Goal: Task Accomplishment & Management: Manage account settings

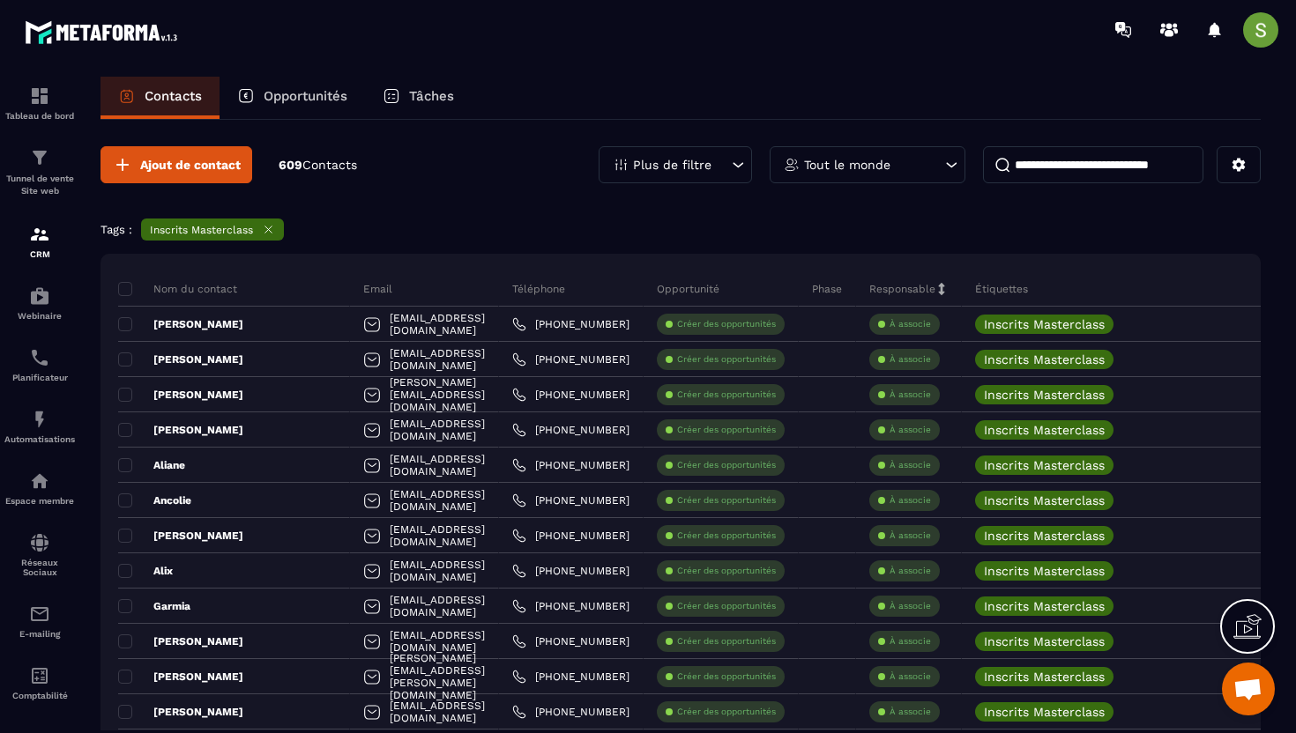
scroll to position [1685, 0]
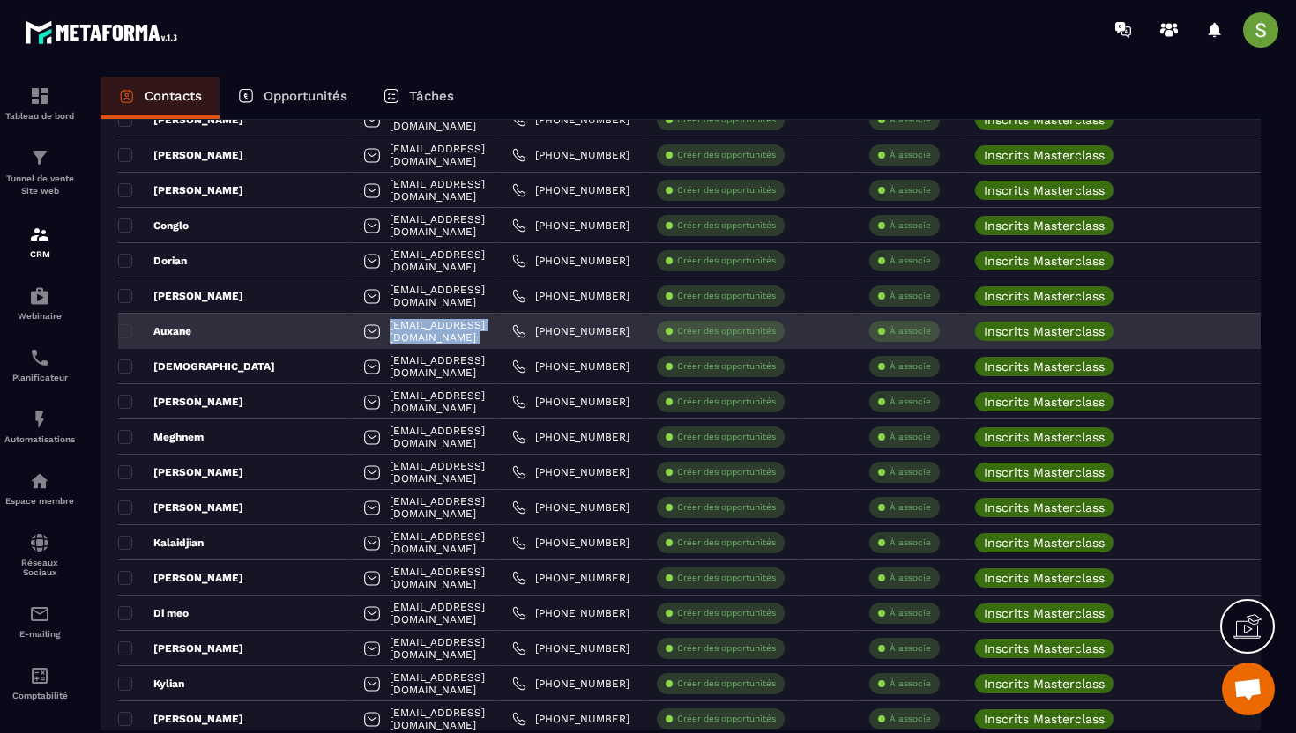
click at [360, 338] on div "[EMAIL_ADDRESS][DOMAIN_NAME]" at bounding box center [424, 331] width 149 height 35
copy tr "[EMAIL_ADDRESS][DOMAIN_NAME]"
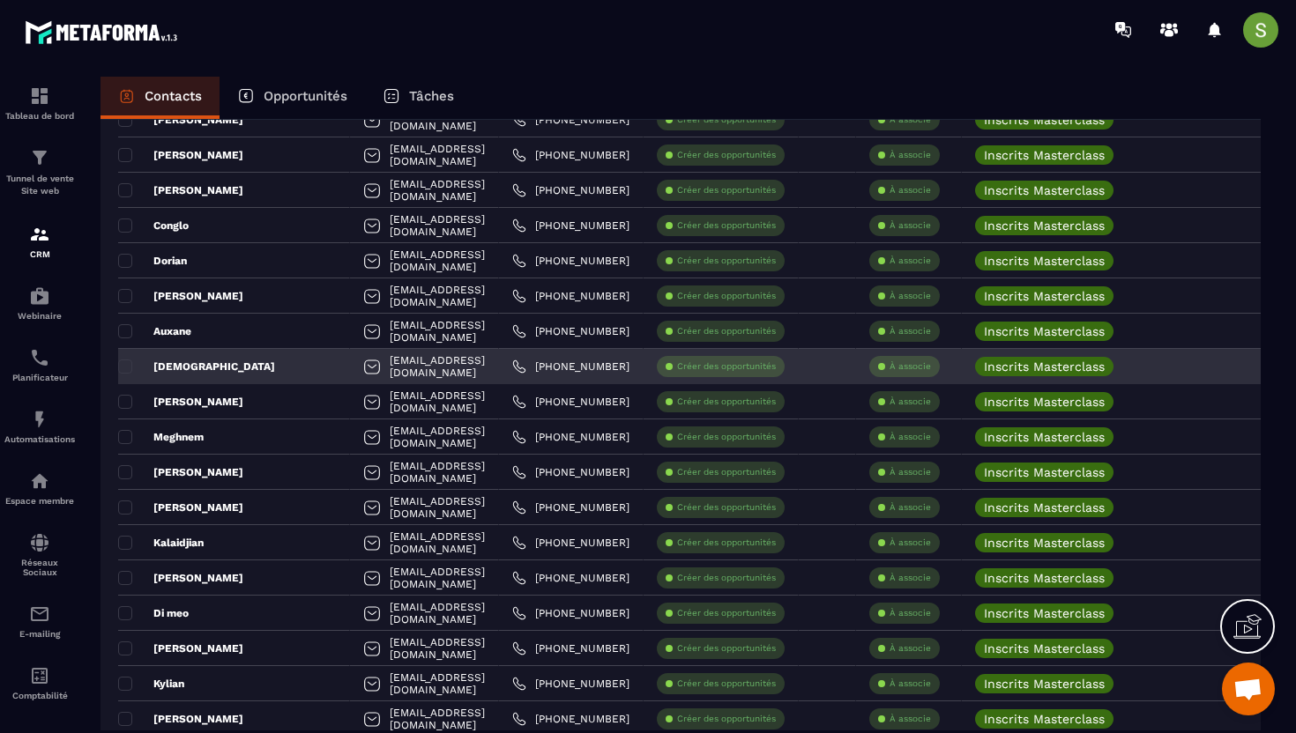
click at [350, 367] on div "[EMAIL_ADDRESS][DOMAIN_NAME]" at bounding box center [424, 366] width 149 height 35
copy tr "[EMAIL_ADDRESS][DOMAIN_NAME]"
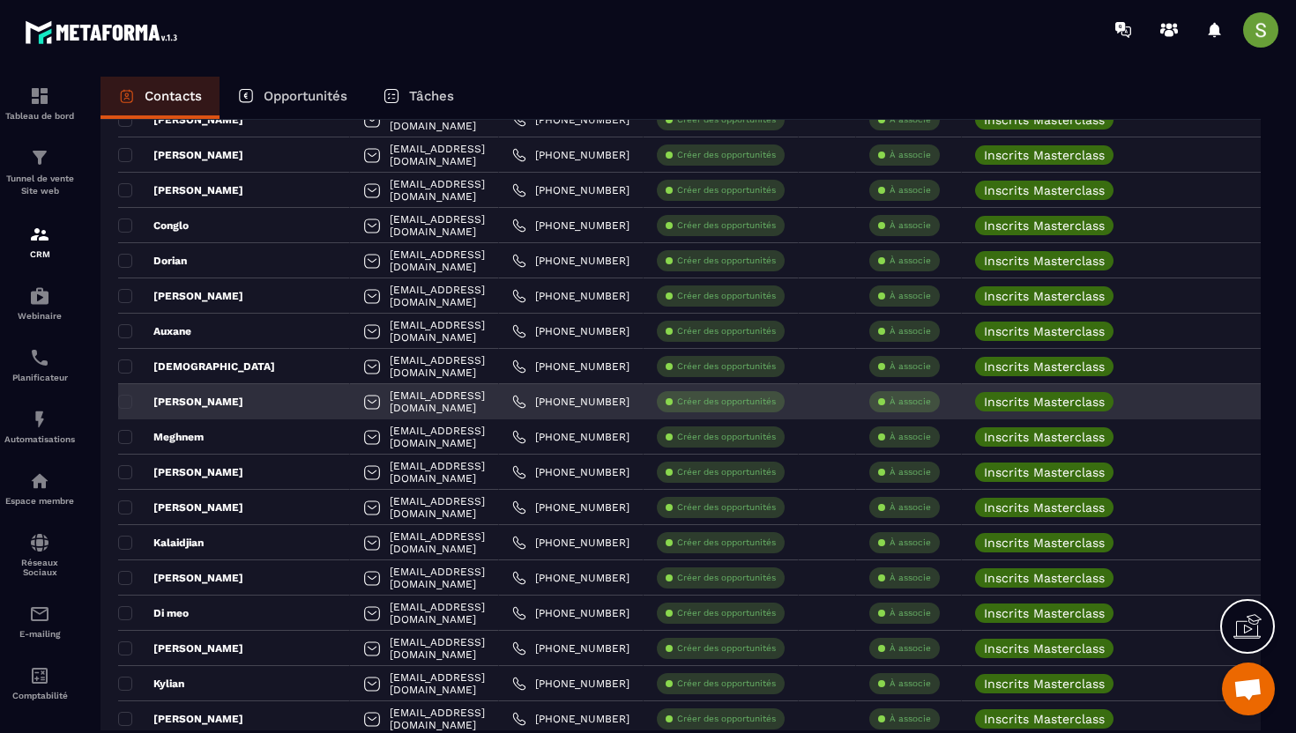
click at [350, 406] on div "[EMAIL_ADDRESS][DOMAIN_NAME]" at bounding box center [424, 401] width 149 height 35
copy tr "[EMAIL_ADDRESS][DOMAIN_NAME]"
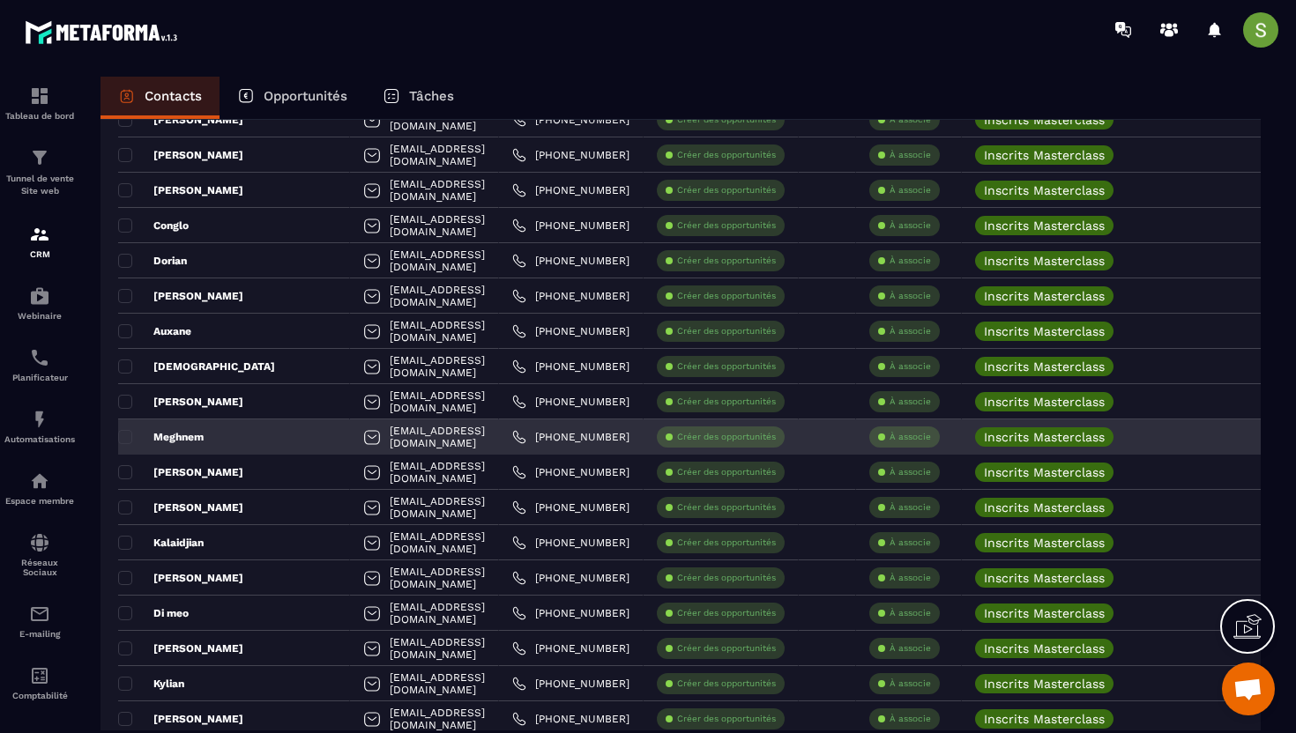
click at [350, 435] on div "[EMAIL_ADDRESS][DOMAIN_NAME]" at bounding box center [424, 437] width 149 height 35
copy tr "[EMAIL_ADDRESS][DOMAIN_NAME]"
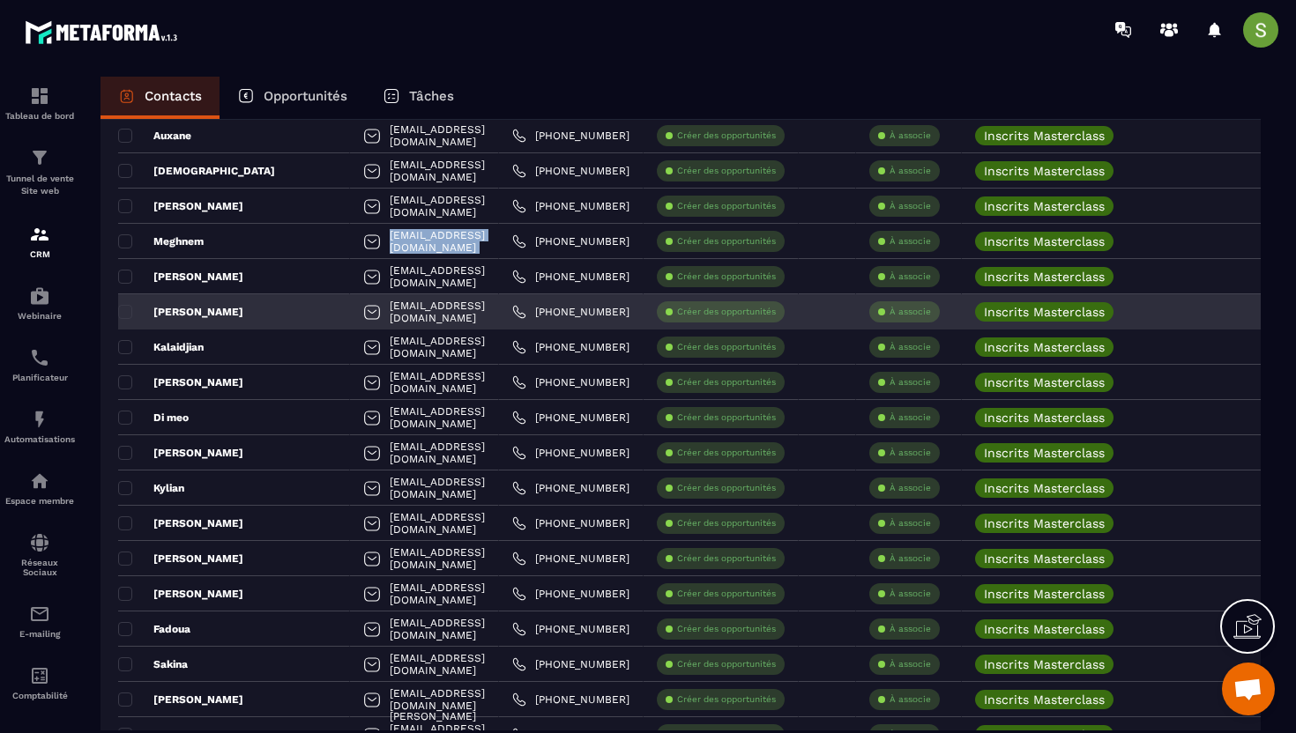
scroll to position [1899, 0]
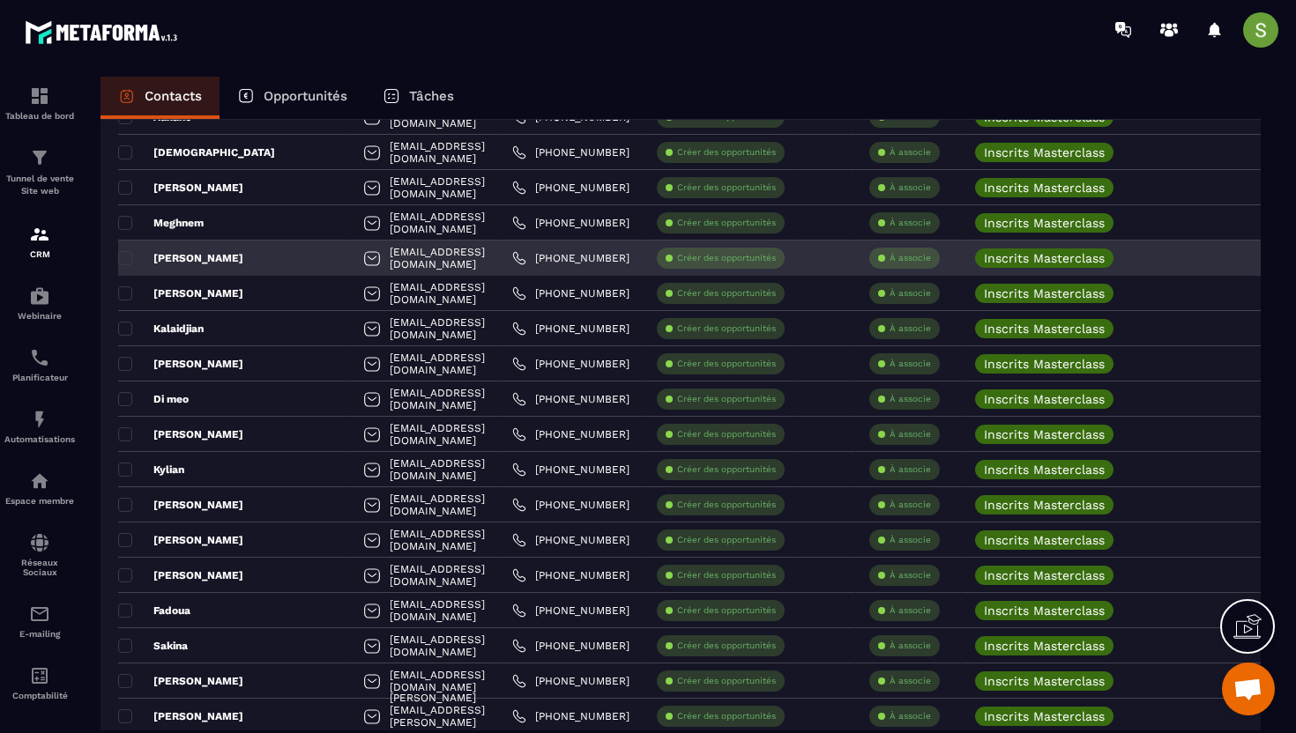
click at [354, 256] on div "[EMAIL_ADDRESS][DOMAIN_NAME]" at bounding box center [424, 258] width 149 height 35
copy tr "[EMAIL_ADDRESS][DOMAIN_NAME]"
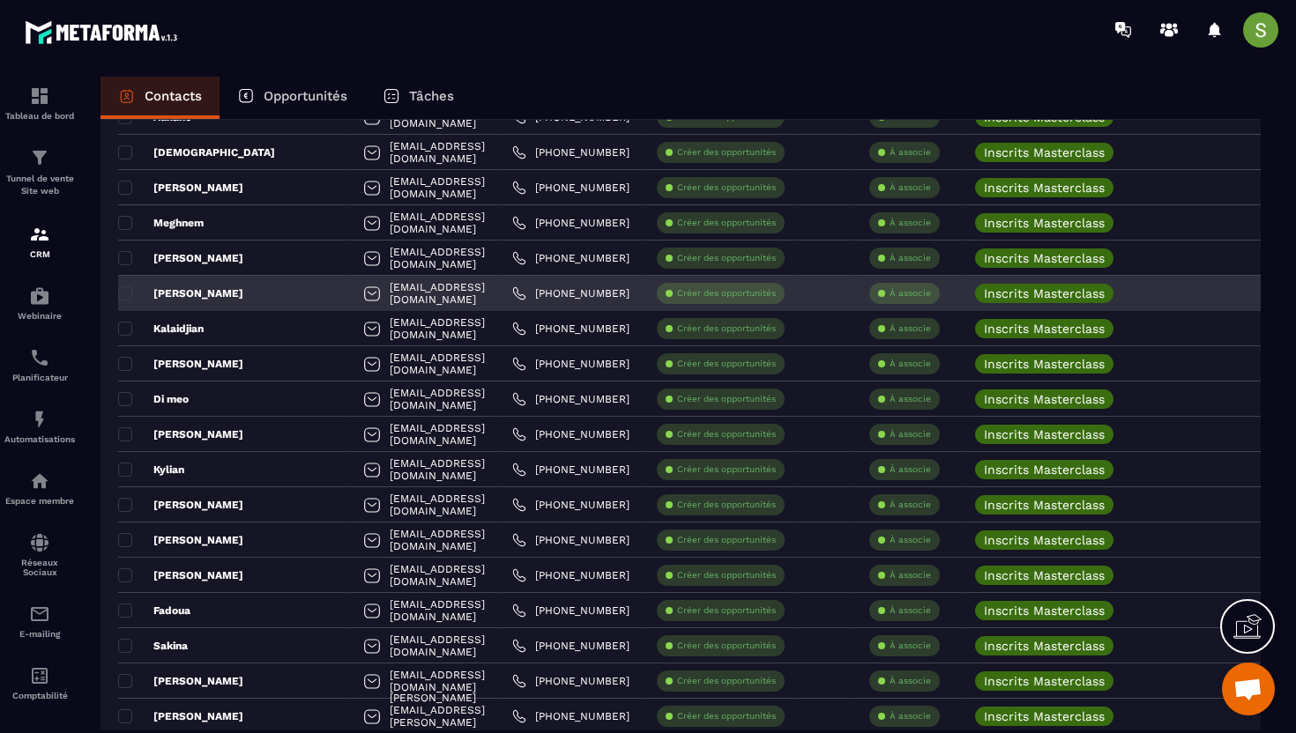
click at [351, 291] on div "[EMAIL_ADDRESS][DOMAIN_NAME]" at bounding box center [424, 293] width 149 height 35
copy tr "[EMAIL_ADDRESS][DOMAIN_NAME]"
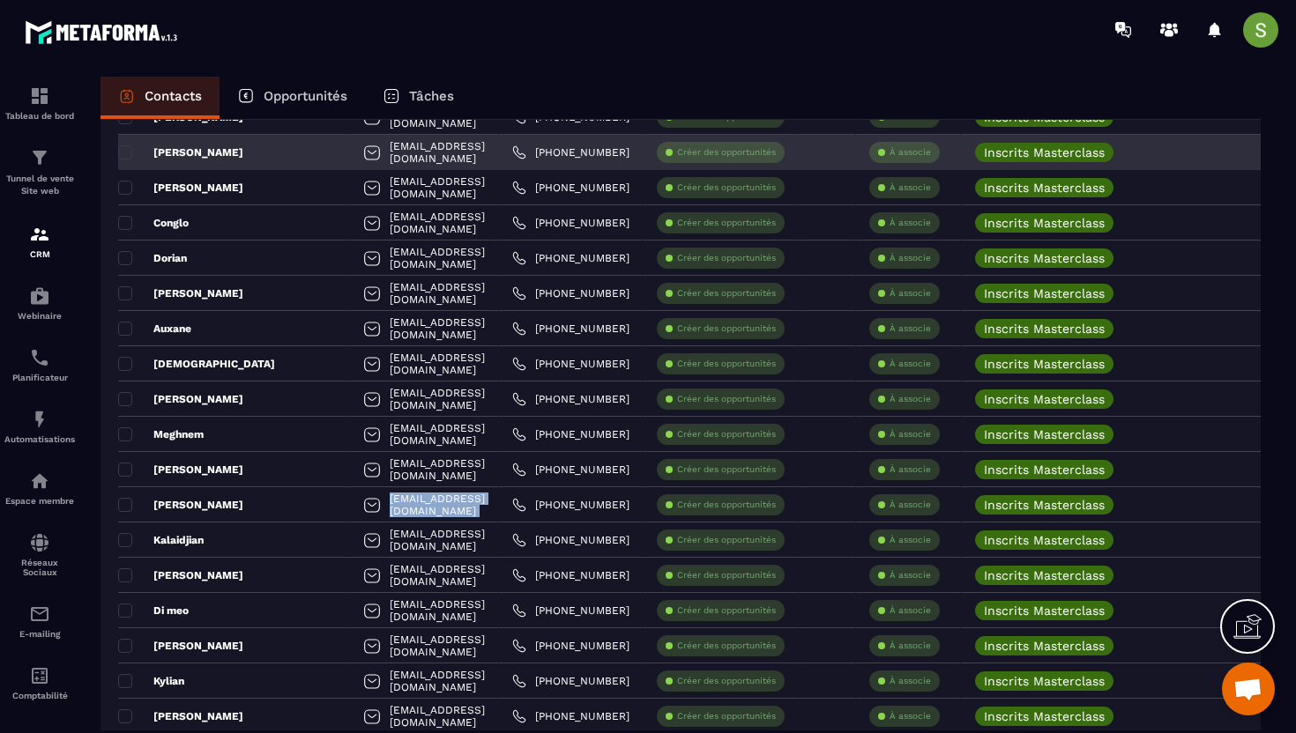
scroll to position [1741, 0]
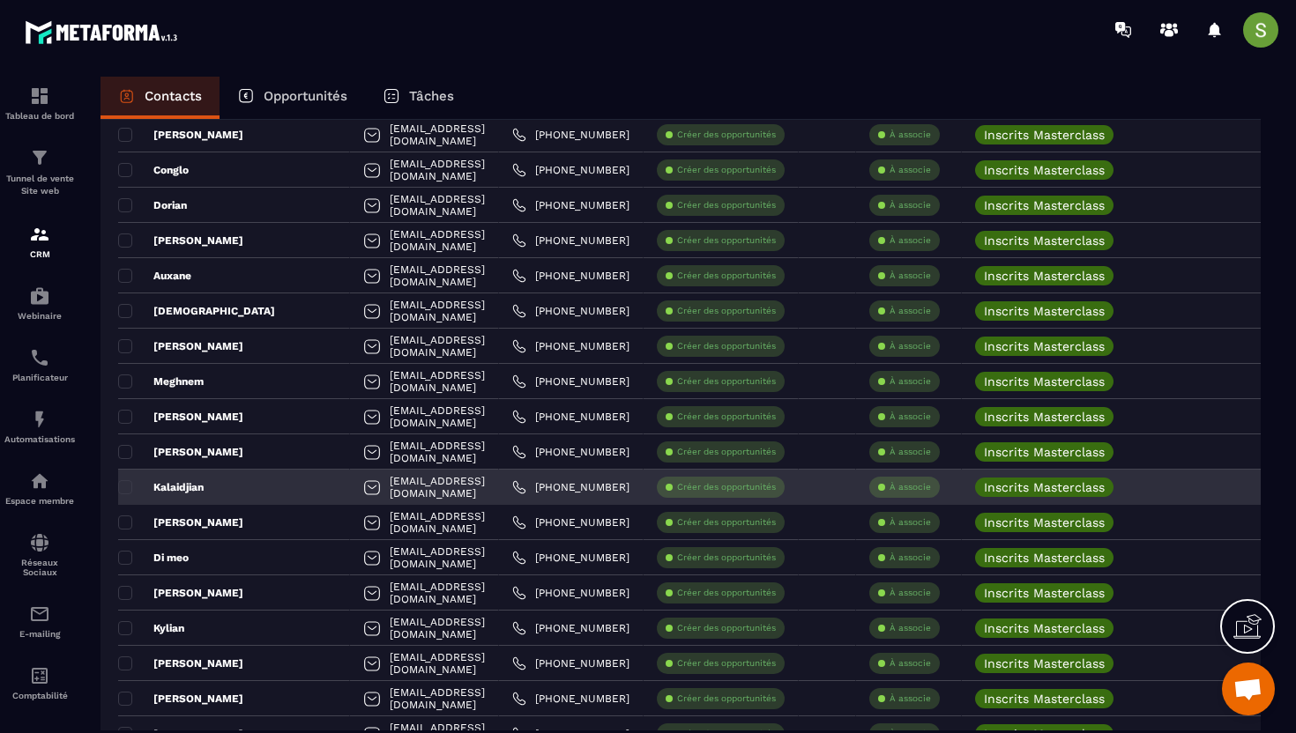
click at [350, 485] on div "[EMAIL_ADDRESS][DOMAIN_NAME]" at bounding box center [424, 487] width 149 height 35
copy tr "[EMAIL_ADDRESS][DOMAIN_NAME]"
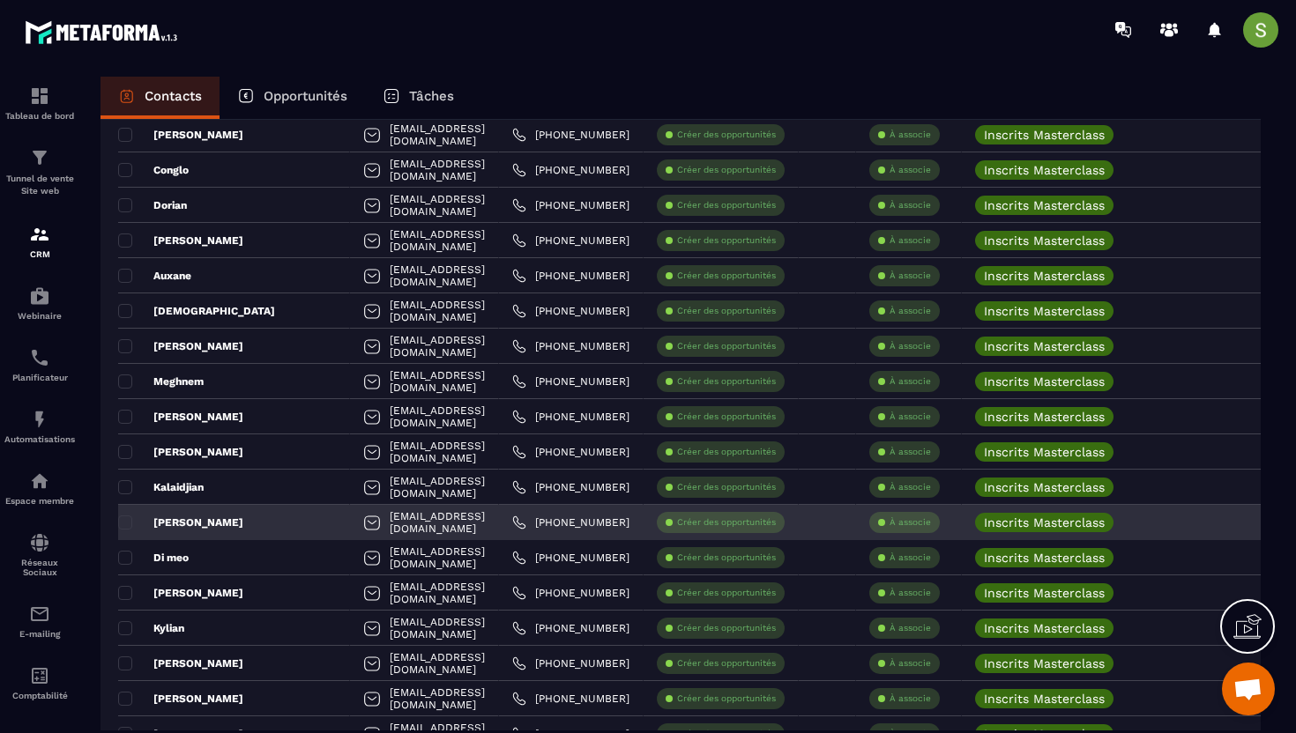
click at [363, 520] on div "[EMAIL_ADDRESS][DOMAIN_NAME]" at bounding box center [424, 522] width 149 height 35
copy tr "[EMAIL_ADDRESS][DOMAIN_NAME]"
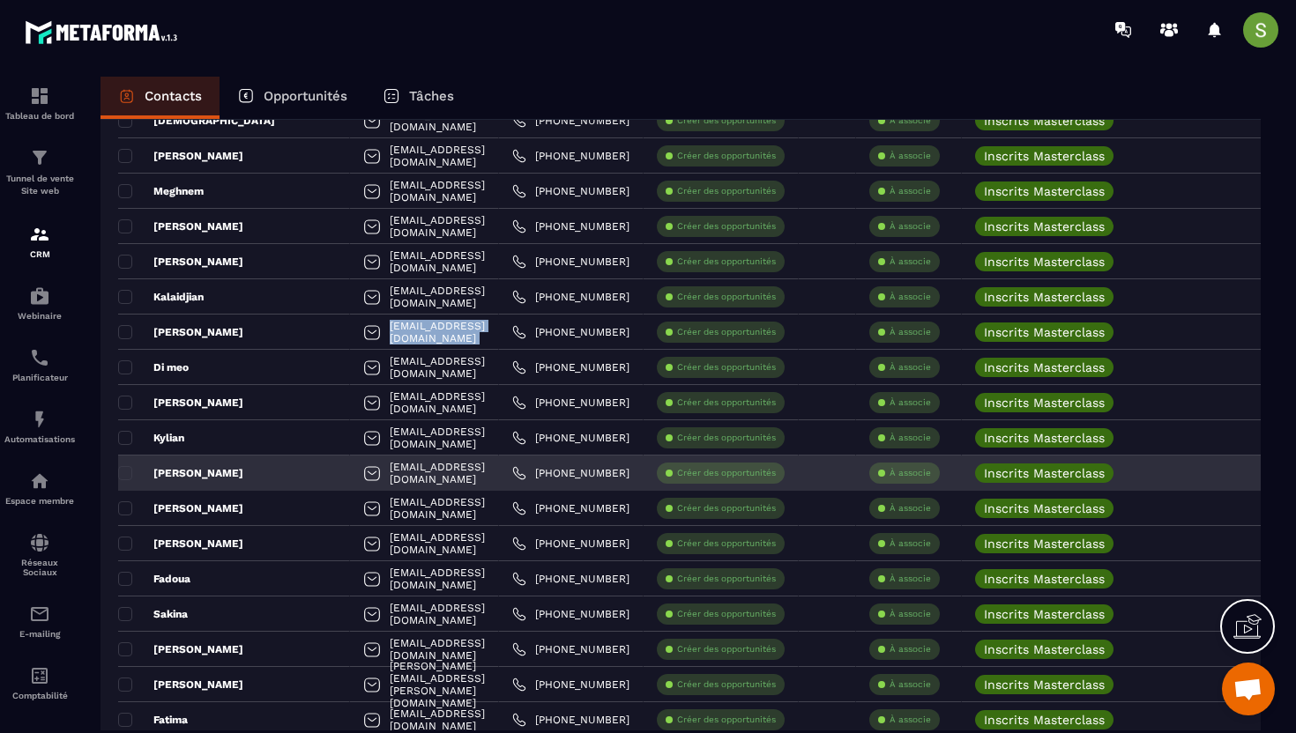
scroll to position [1925, 0]
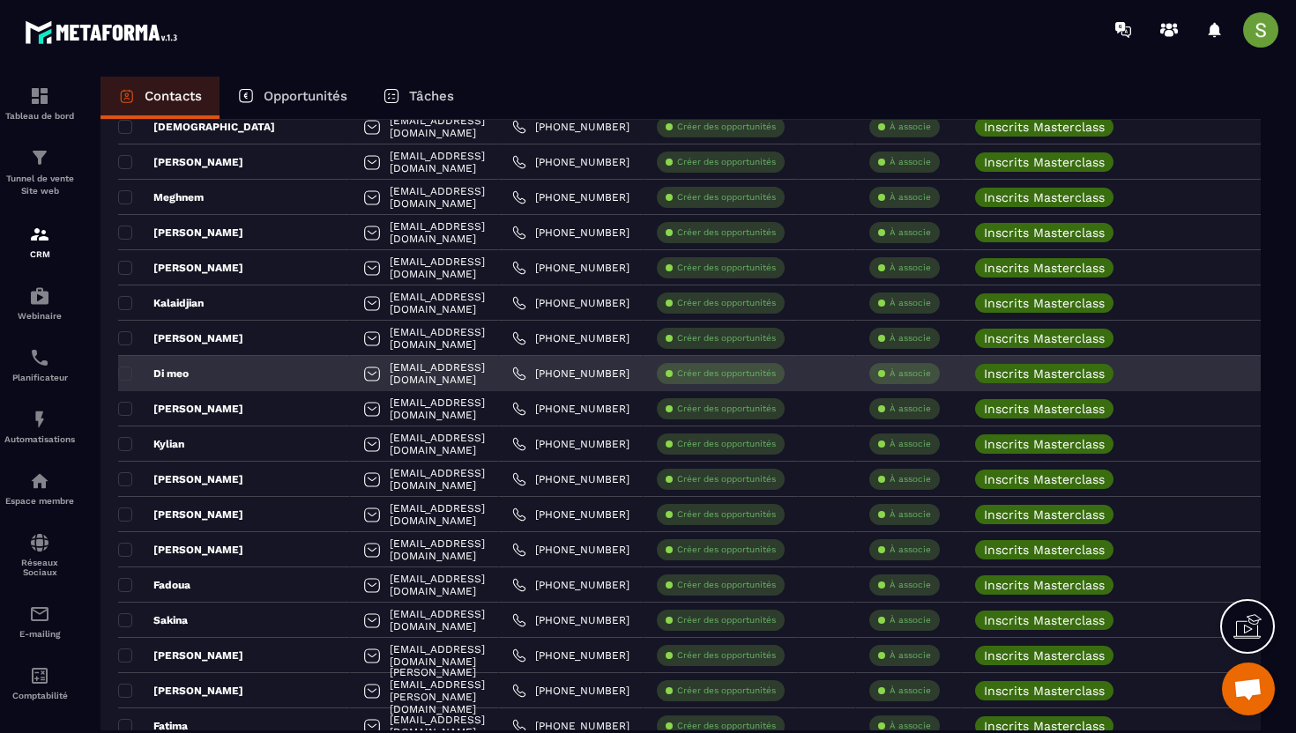
click at [357, 375] on div "[EMAIL_ADDRESS][DOMAIN_NAME]" at bounding box center [424, 373] width 149 height 35
copy tr "[EMAIL_ADDRESS][DOMAIN_NAME]"
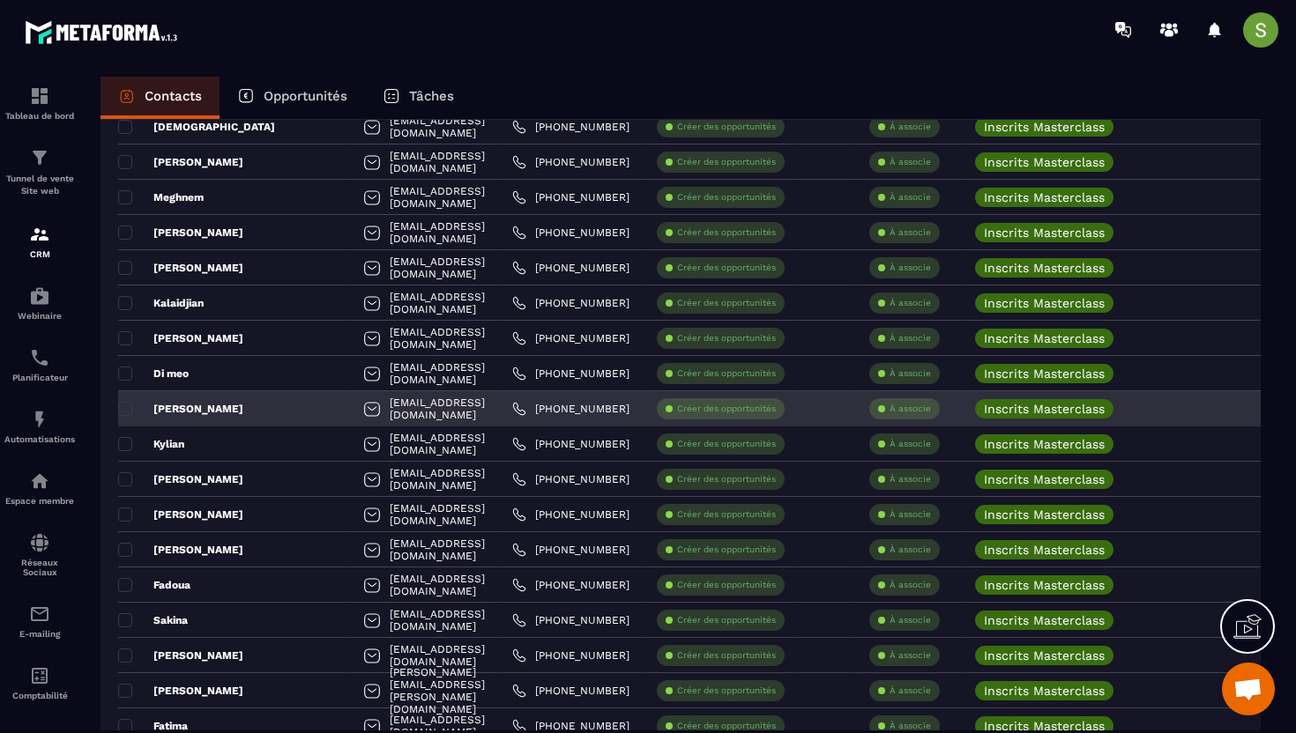
click at [350, 409] on div "[EMAIL_ADDRESS][DOMAIN_NAME]" at bounding box center [424, 408] width 149 height 35
copy tr "[EMAIL_ADDRESS][DOMAIN_NAME]"
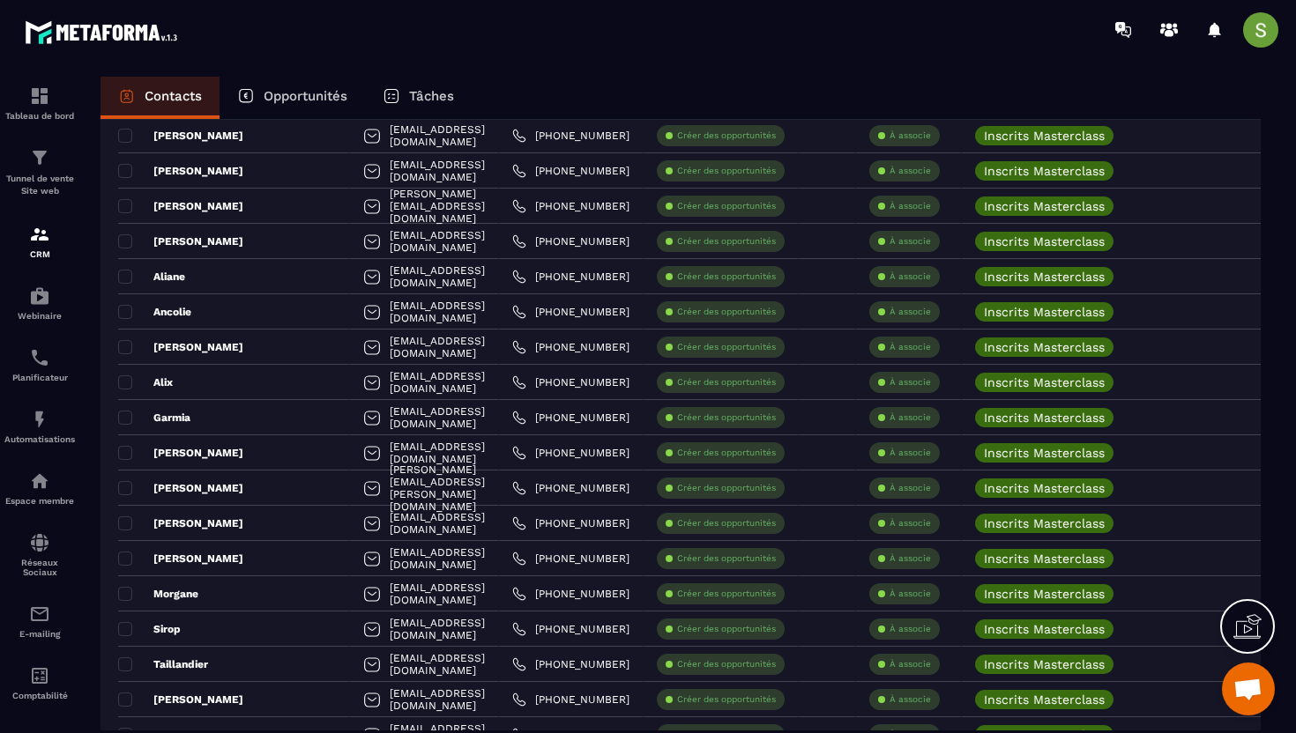
scroll to position [0, 0]
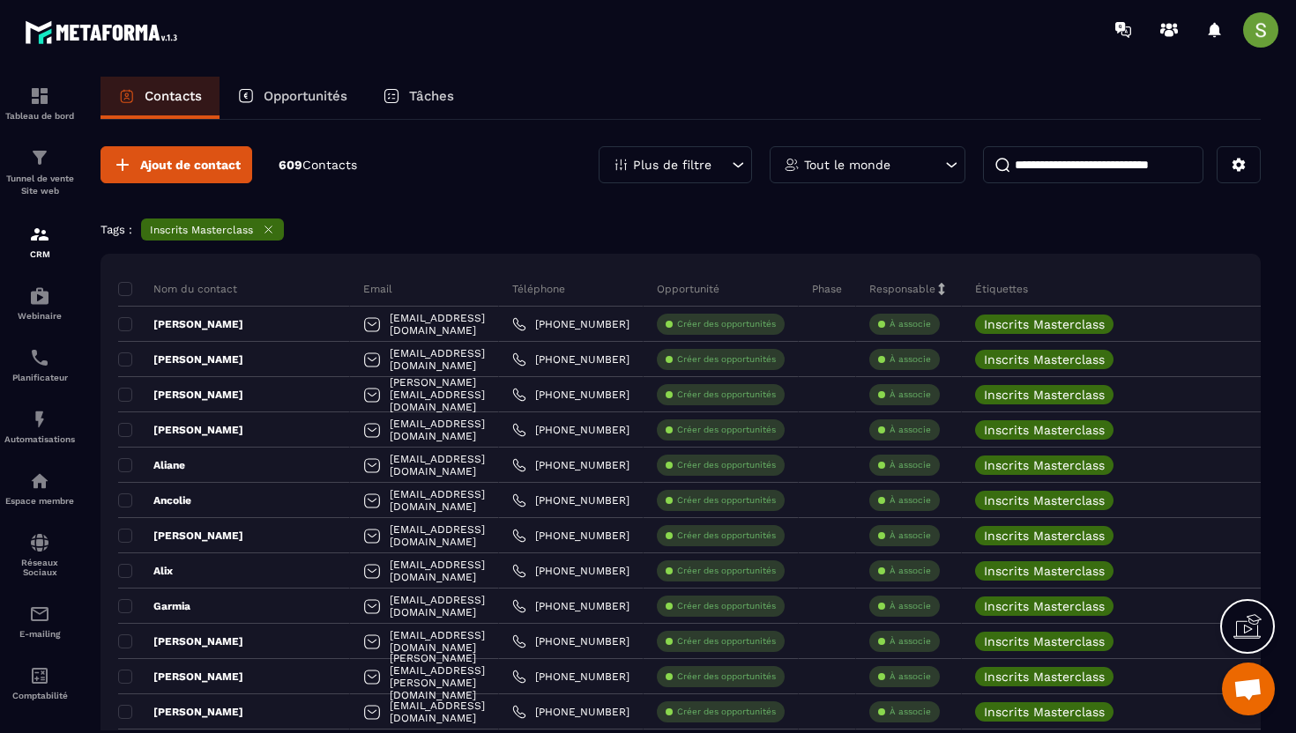
click at [1026, 169] on input at bounding box center [1093, 164] width 220 height 37
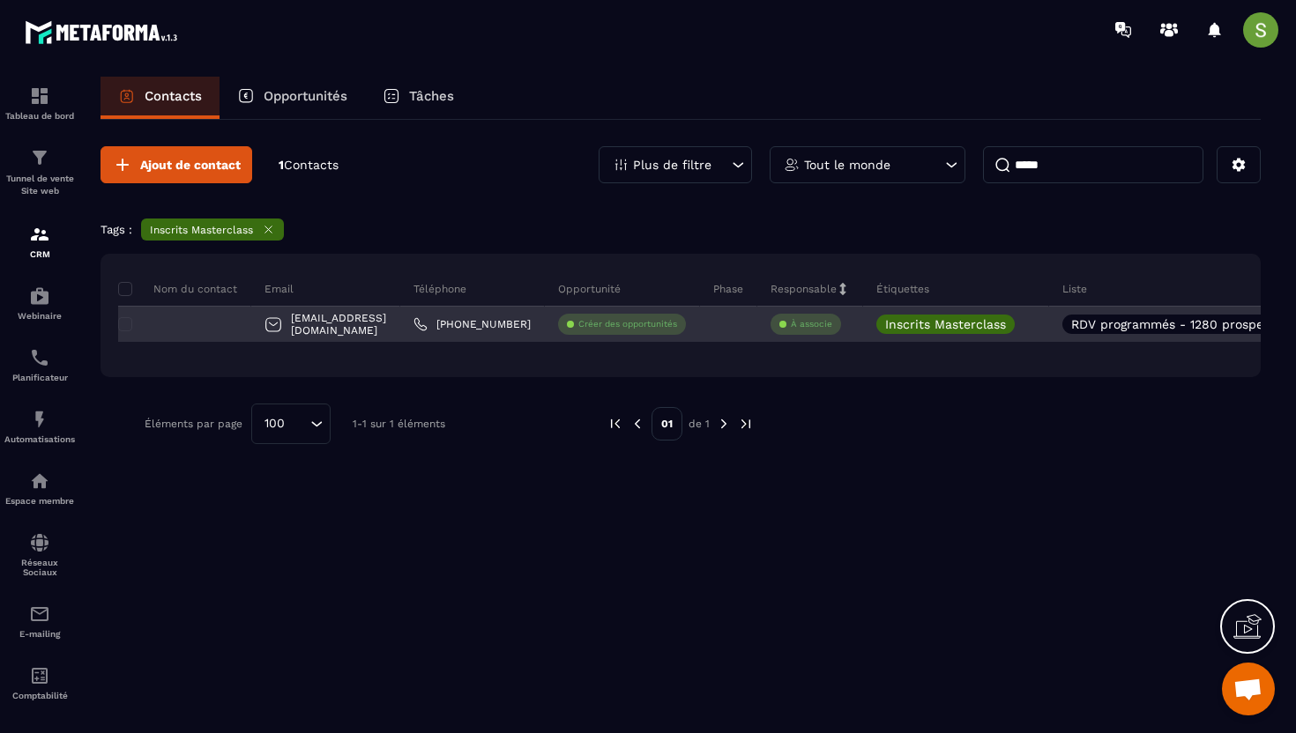
click at [358, 322] on div "[EMAIL_ADDRESS][DOMAIN_NAME]" at bounding box center [325, 324] width 149 height 35
click at [379, 327] on div "[EMAIL_ADDRESS][DOMAIN_NAME]" at bounding box center [325, 324] width 149 height 35
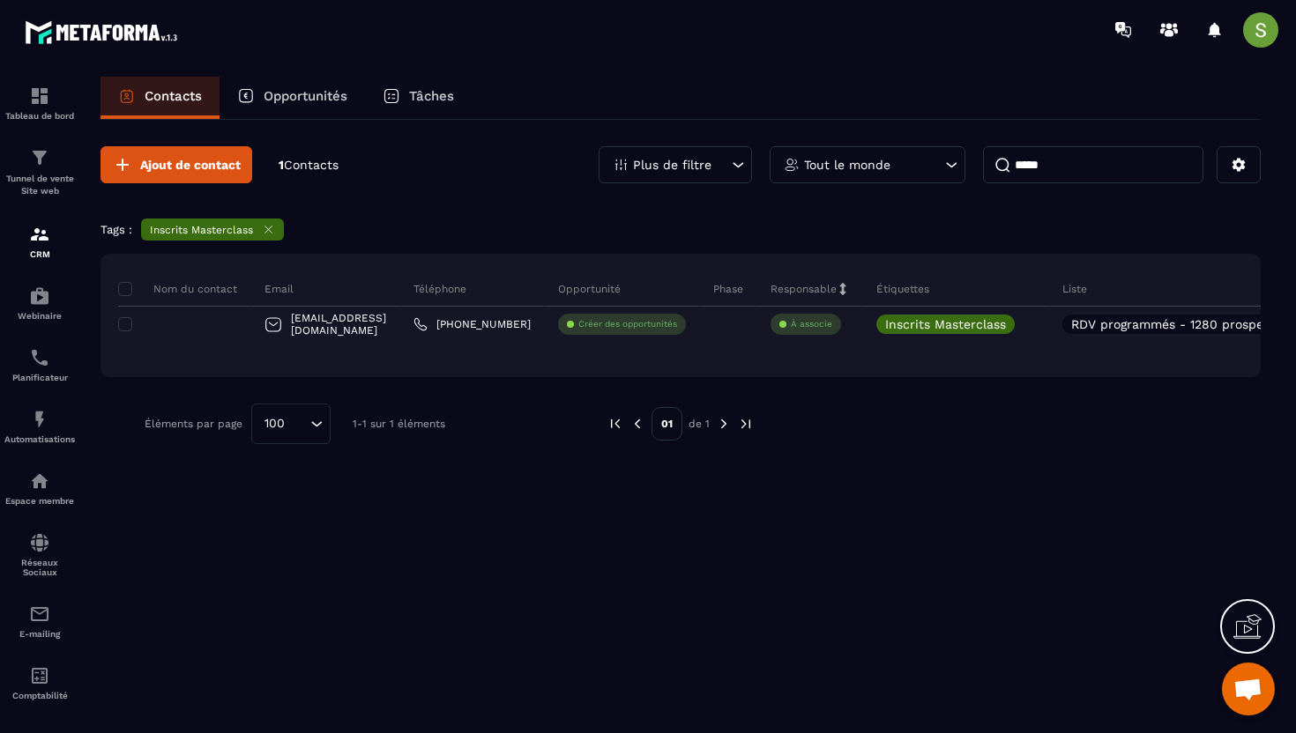
click at [1052, 175] on input "*****" at bounding box center [1093, 164] width 220 height 37
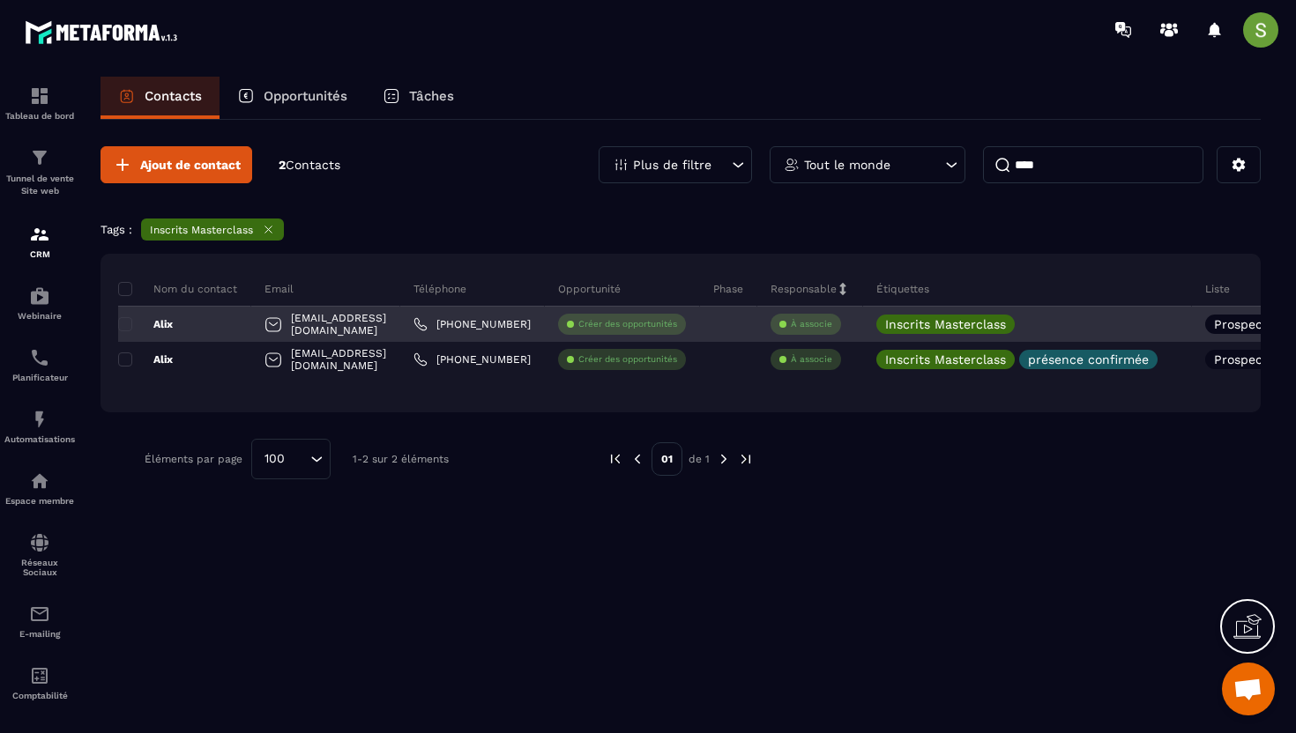
type input "****"
click at [385, 323] on div "[EMAIL_ADDRESS][DOMAIN_NAME]" at bounding box center [325, 324] width 149 height 35
click at [1035, 326] on icon at bounding box center [1028, 323] width 11 height 11
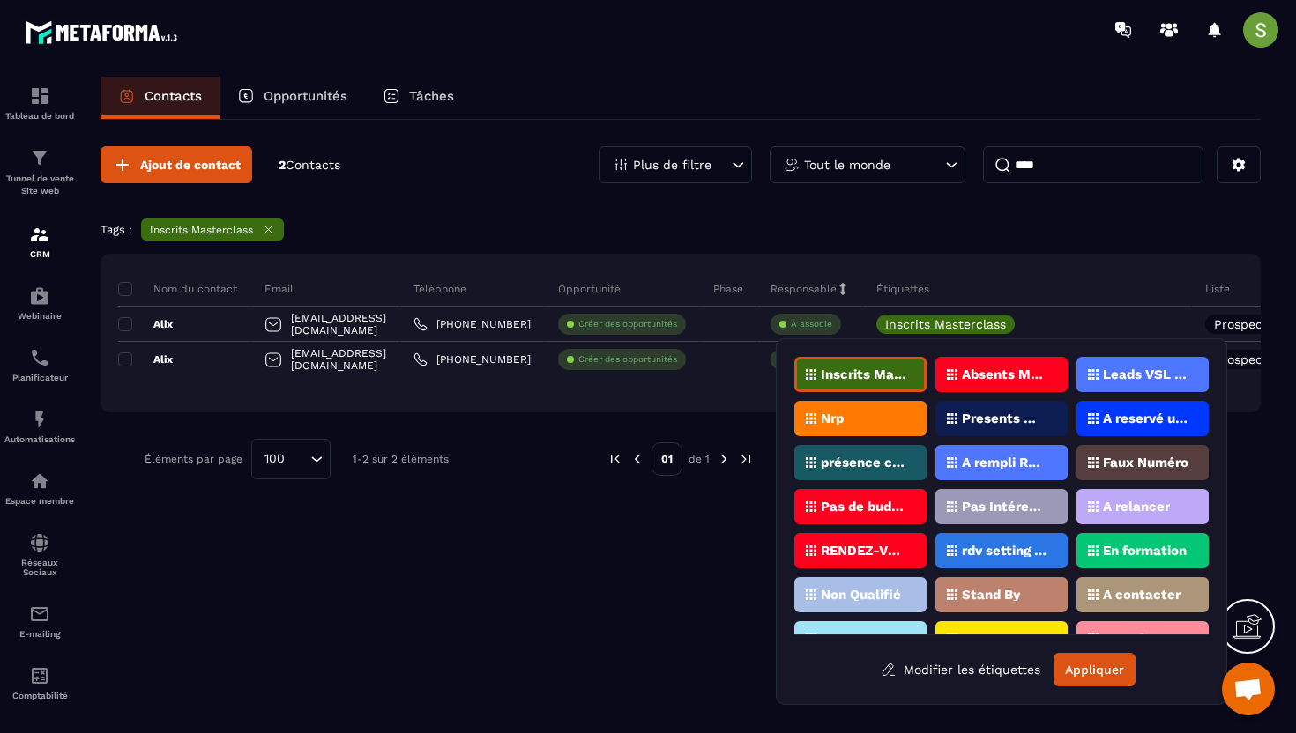
click at [892, 457] on p "présence confirmée" at bounding box center [863, 463] width 85 height 12
click at [742, 88] on div "Contacts Opportunités Tâches" at bounding box center [680, 98] width 1160 height 42
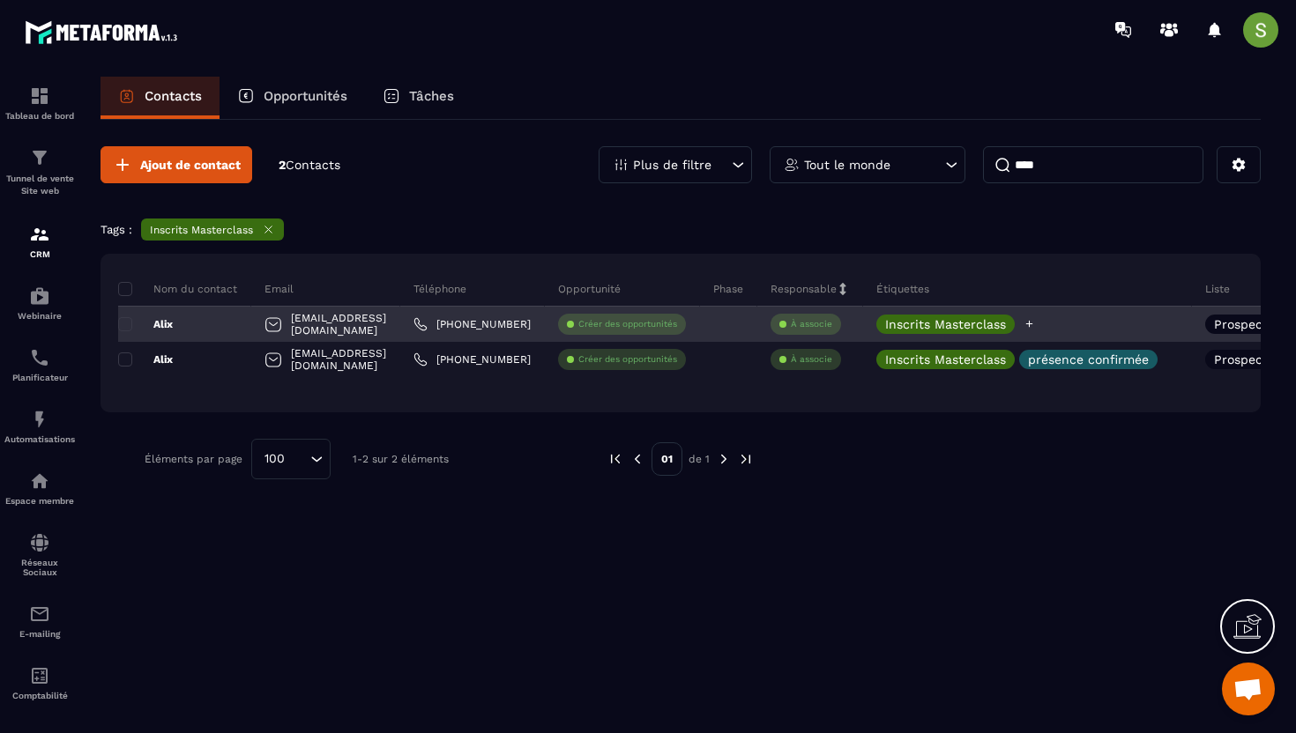
click at [947, 331] on p "Inscrits Masterclass" at bounding box center [945, 324] width 121 height 12
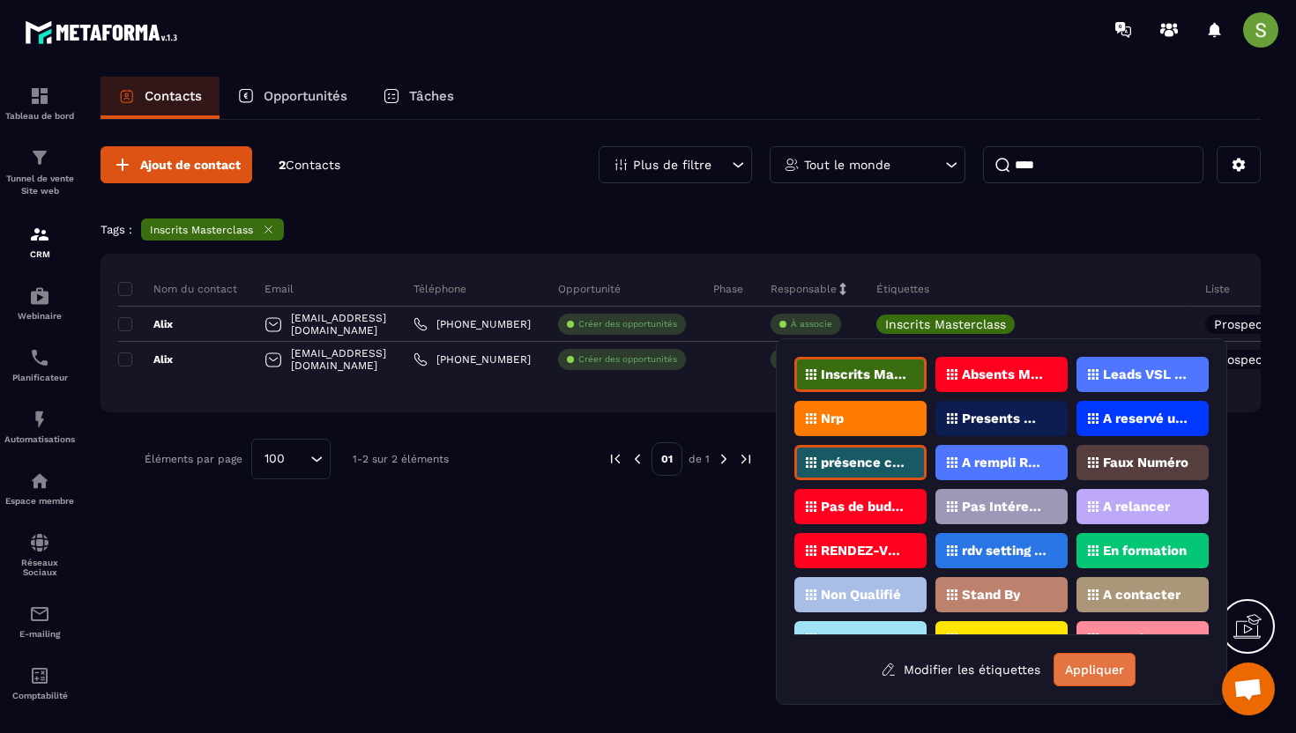
click at [1086, 676] on button "Appliquer" at bounding box center [1094, 669] width 82 height 33
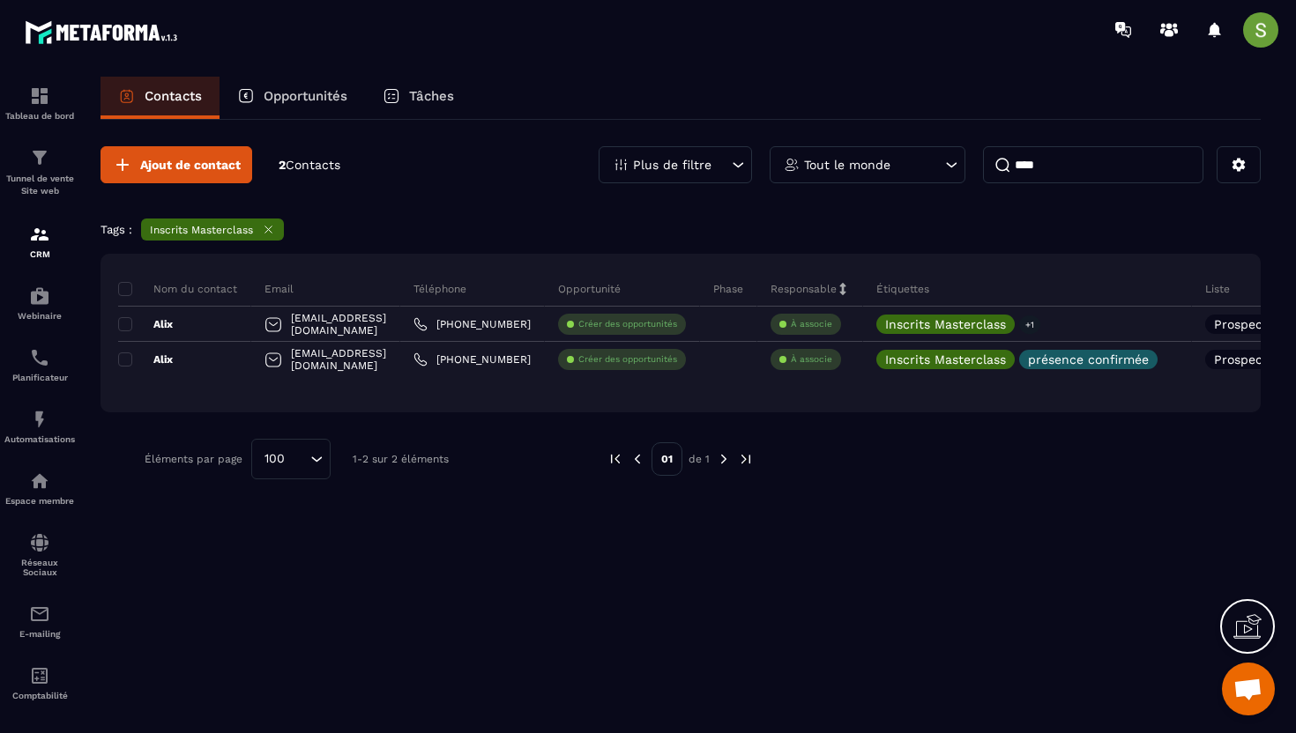
click at [1044, 152] on input "****" at bounding box center [1093, 164] width 220 height 37
drag, startPoint x: 1055, startPoint y: 163, endPoint x: 995, endPoint y: 166, distance: 60.0
click at [995, 166] on input "****" at bounding box center [1093, 164] width 220 height 37
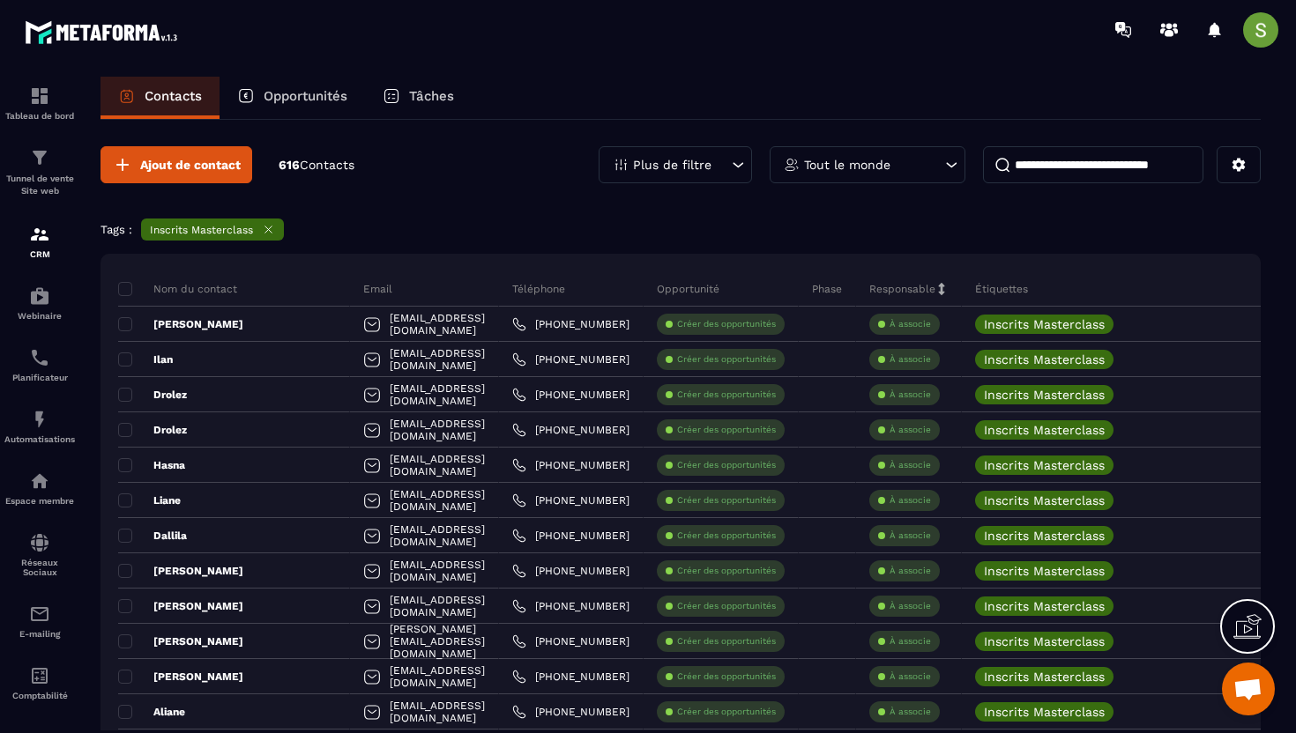
click at [1024, 165] on input at bounding box center [1093, 164] width 220 height 37
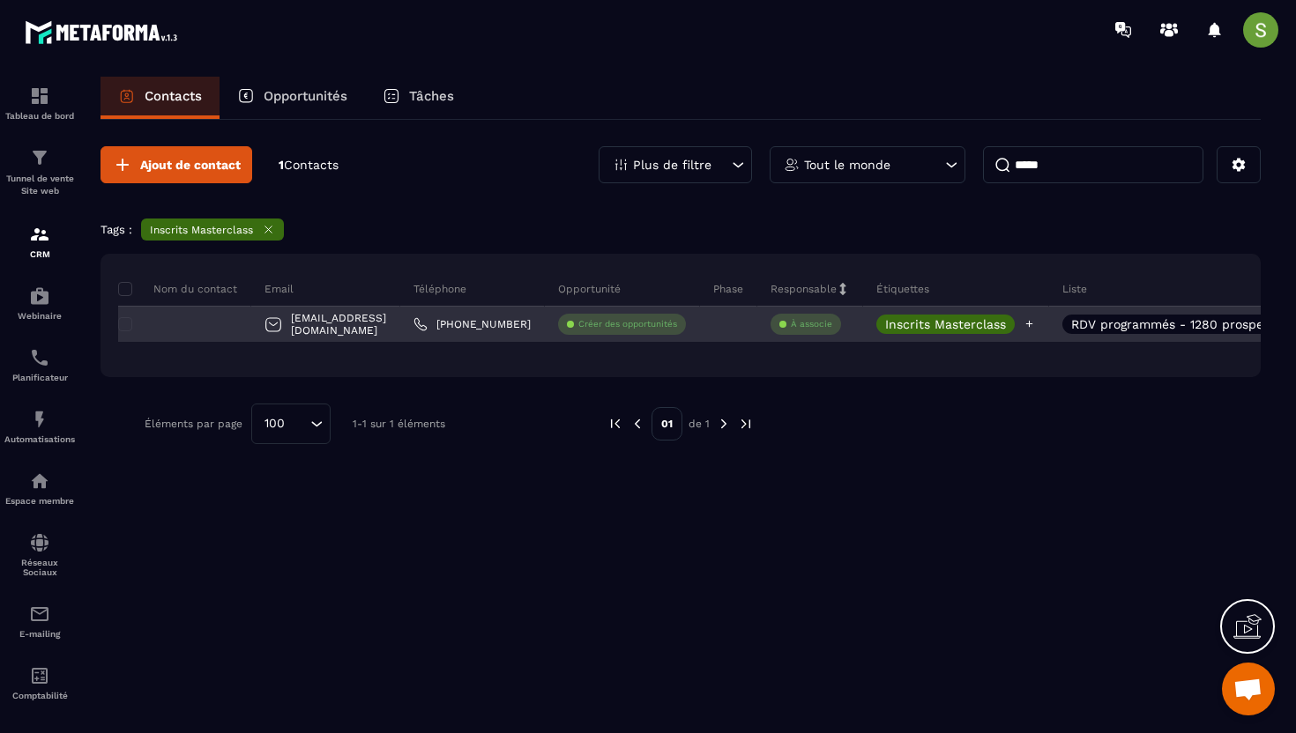
type input "*****"
click at [1026, 326] on icon at bounding box center [1029, 324] width 7 height 7
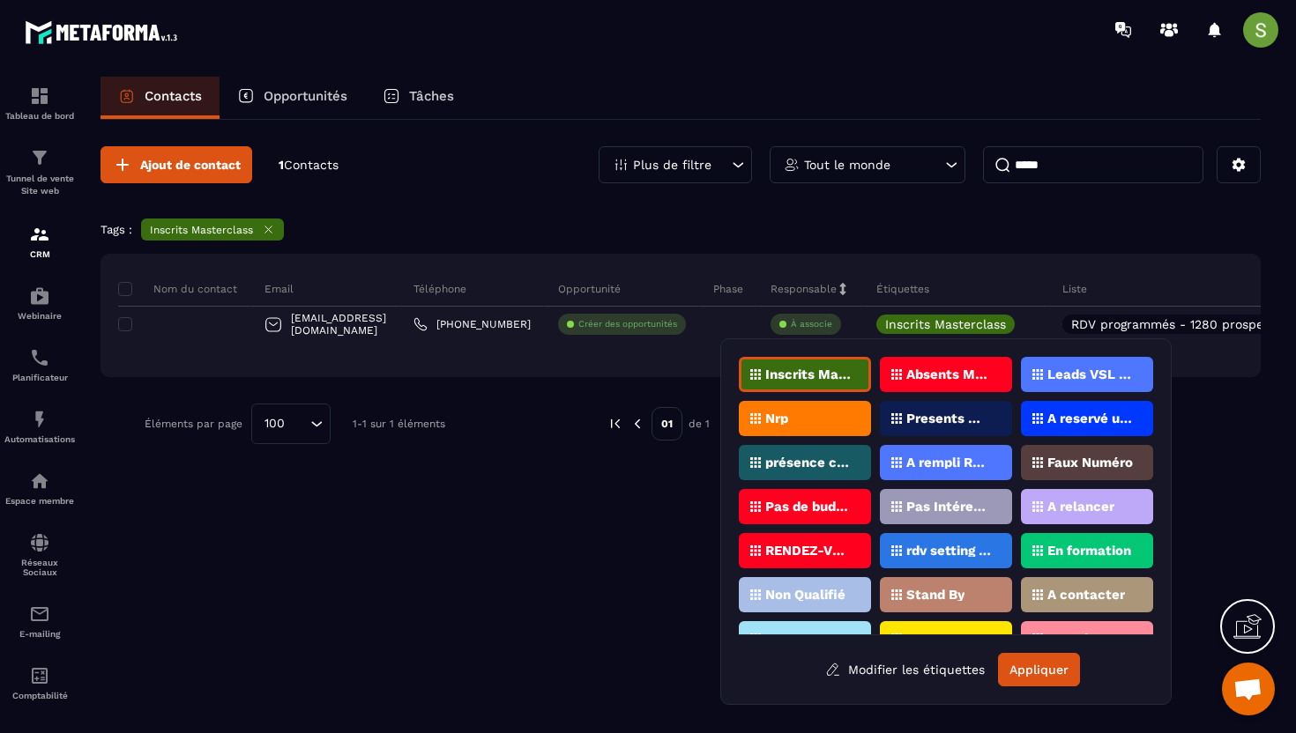
click at [820, 464] on p "présence confirmée" at bounding box center [807, 463] width 85 height 12
click at [1034, 672] on button "Appliquer" at bounding box center [1039, 669] width 82 height 33
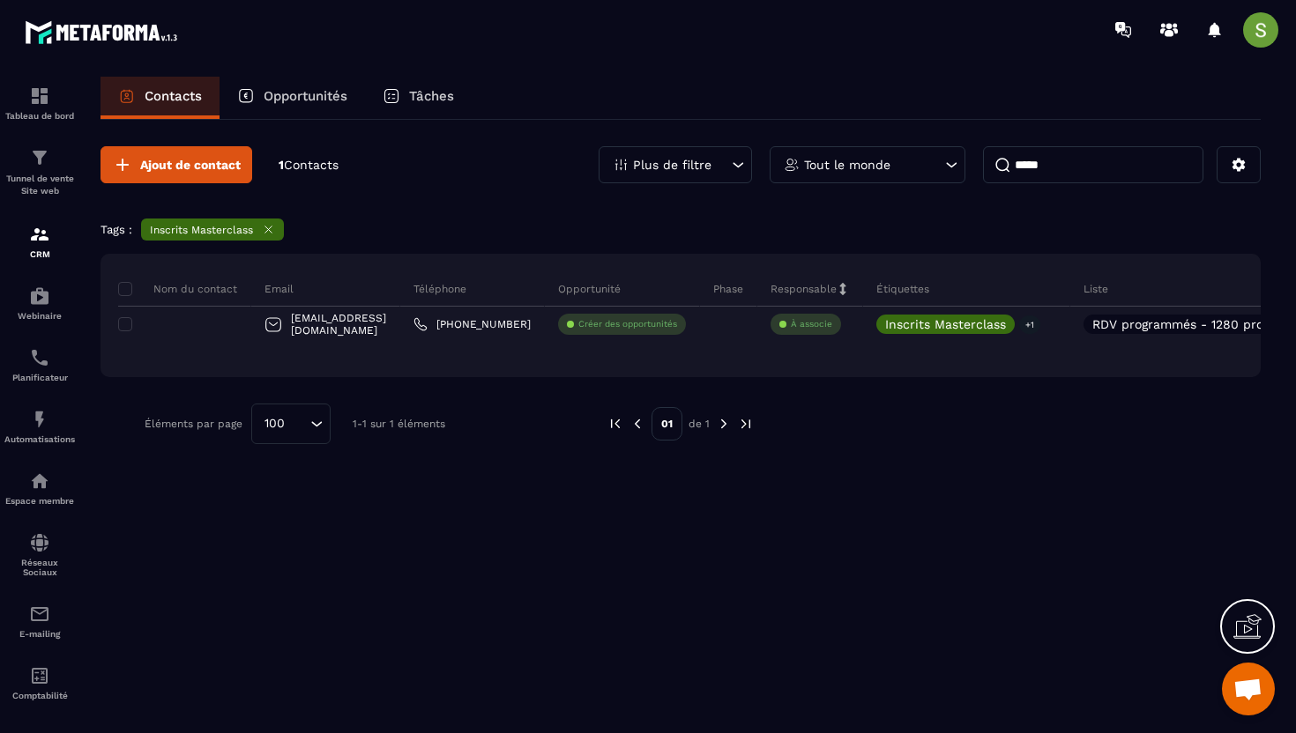
click at [271, 230] on icon at bounding box center [268, 229] width 13 height 13
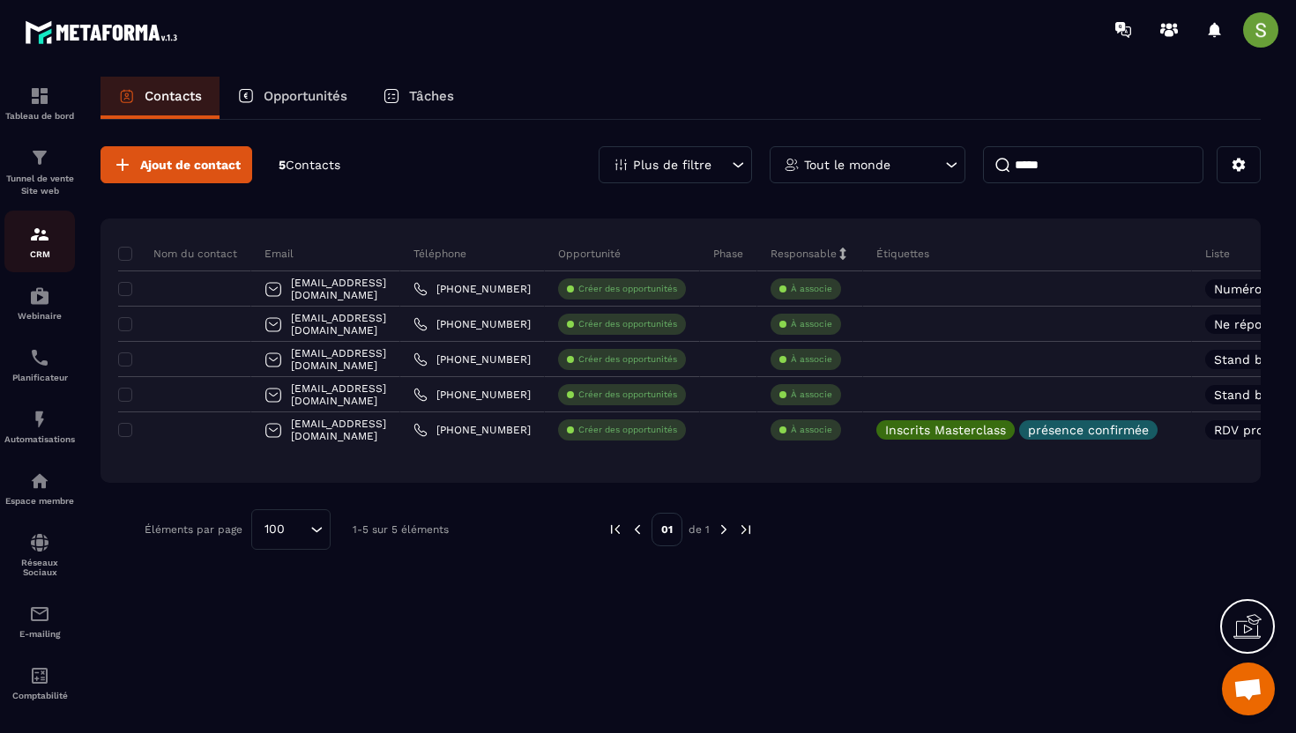
click at [43, 256] on p "CRM" at bounding box center [39, 254] width 71 height 10
click at [31, 180] on p "Tunnel de vente Site web" at bounding box center [39, 185] width 71 height 25
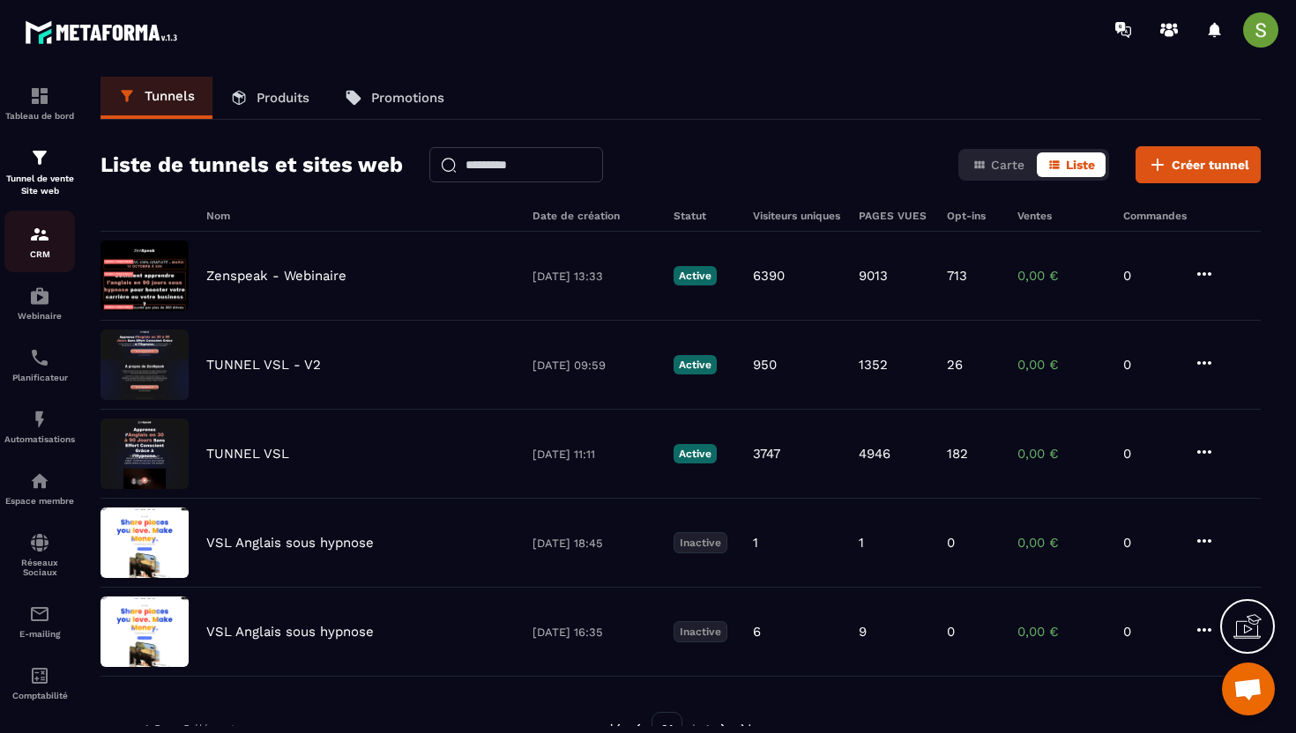
click at [33, 265] on link "CRM" at bounding box center [39, 242] width 71 height 62
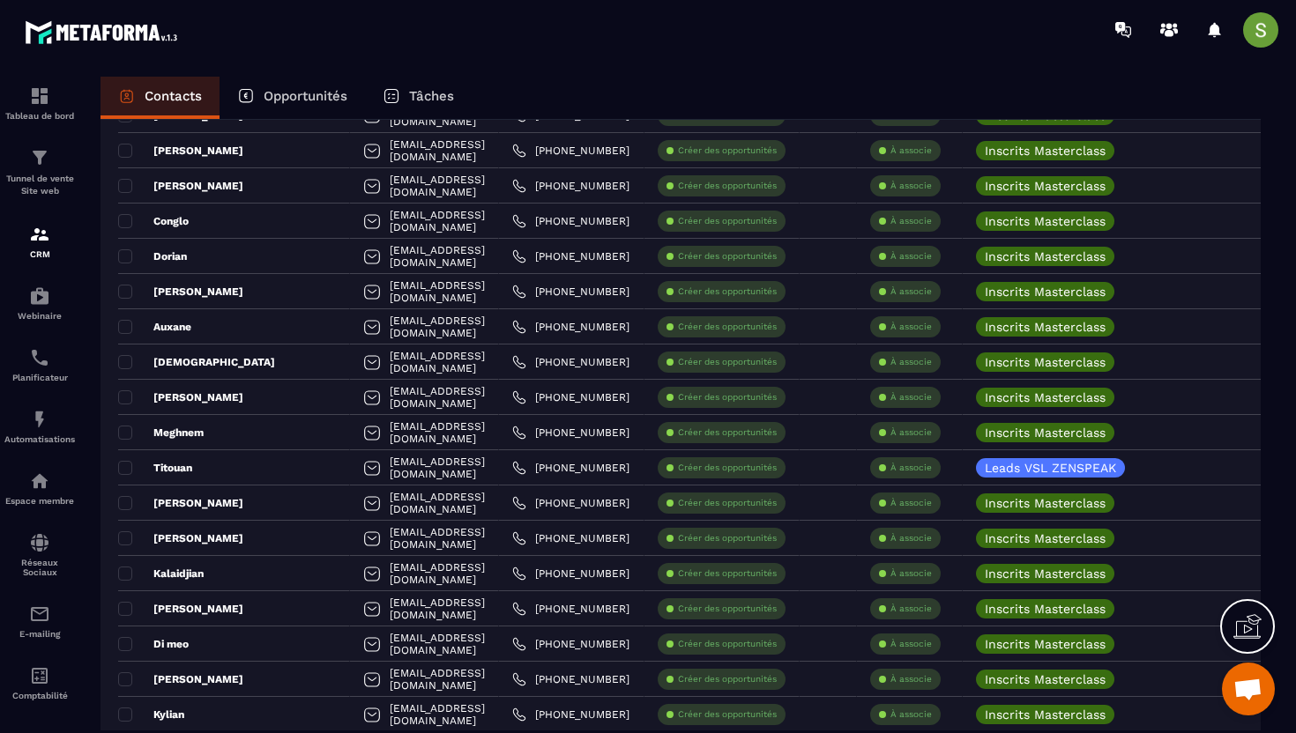
scroll to position [2084, 0]
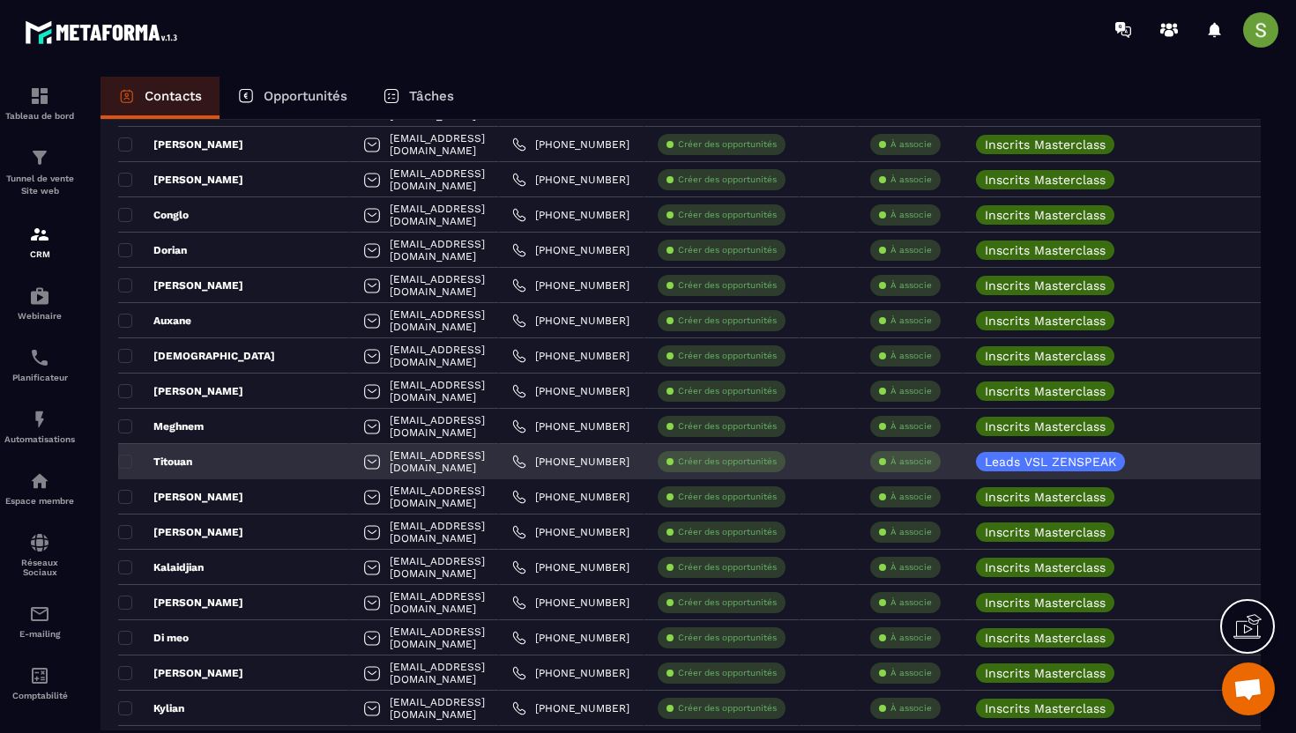
click at [368, 464] on div "[EMAIL_ADDRESS][DOMAIN_NAME]" at bounding box center [424, 461] width 149 height 35
click at [218, 475] on div "Titouan" at bounding box center [234, 461] width 232 height 35
